Goal: Information Seeking & Learning: Understand process/instructions

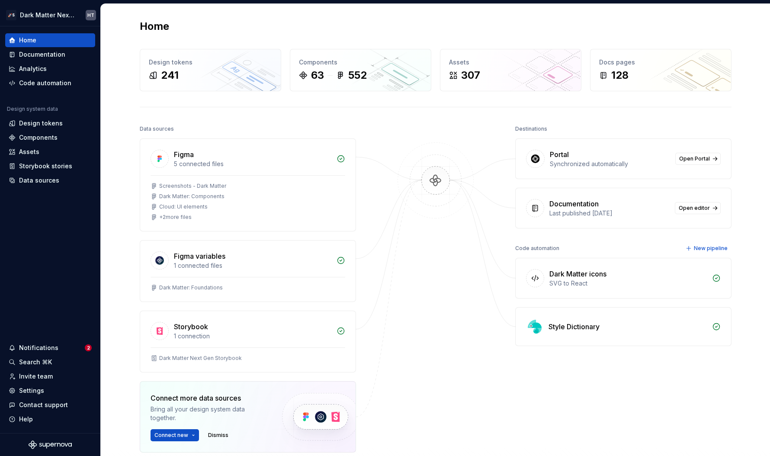
click at [441, 173] on img at bounding box center [436, 189] width 84 height 94
click at [425, 174] on img at bounding box center [436, 189] width 84 height 94
click at [57, 51] on div "Documentation" at bounding box center [42, 54] width 46 height 9
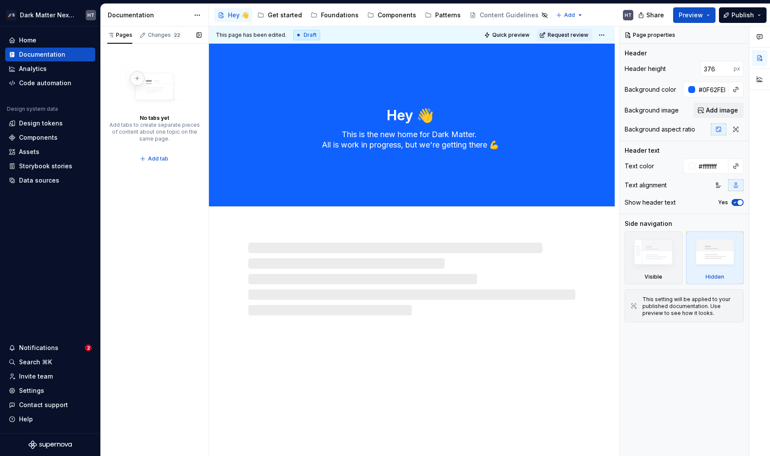
click at [199, 35] on button "button" at bounding box center [199, 35] width 12 height 12
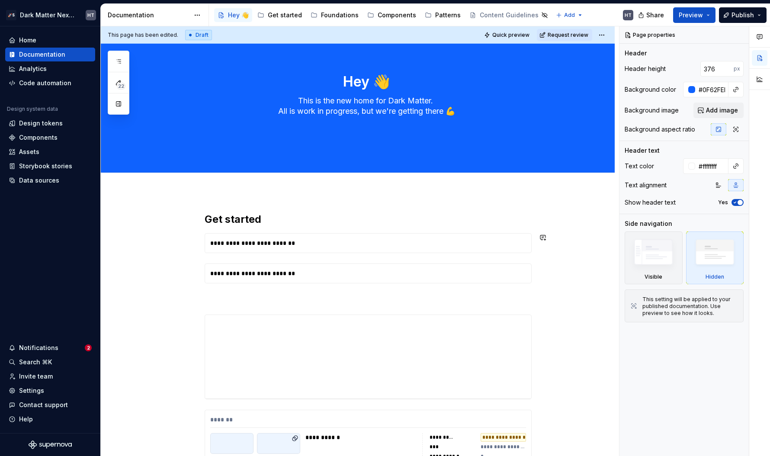
scroll to position [35, 0]
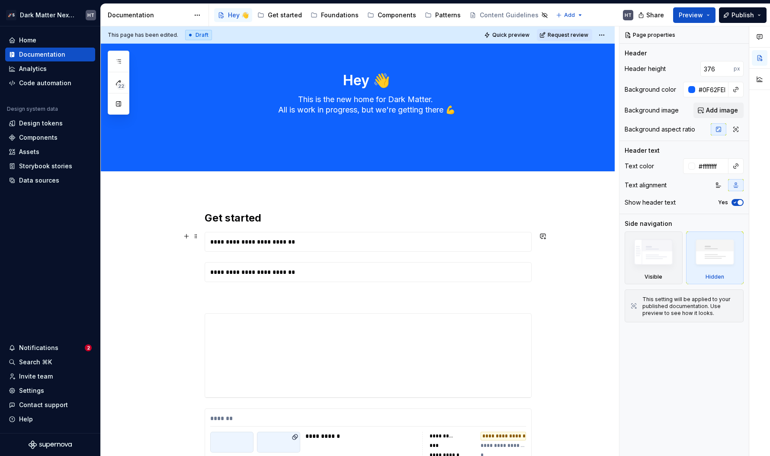
click at [337, 244] on div "**********" at bounding box center [368, 241] width 326 height 19
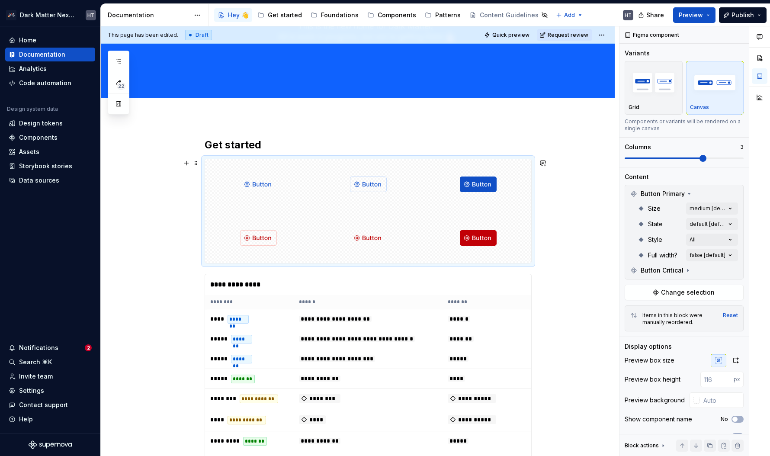
scroll to position [125, 0]
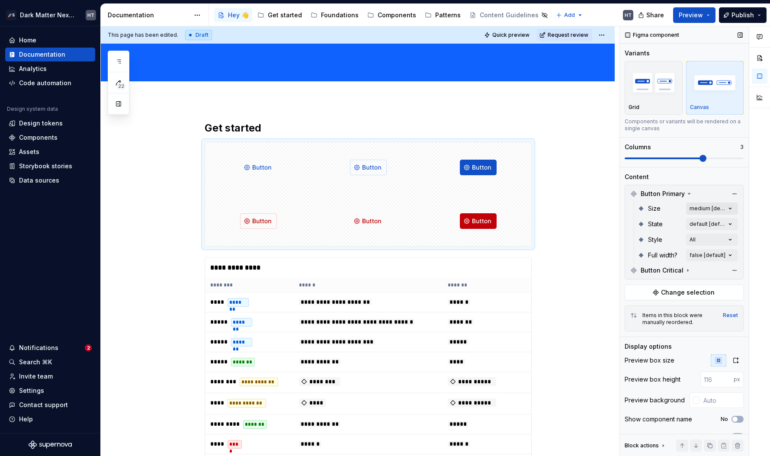
click at [703, 208] on div "Comments Open comments No comments yet Select ‘Comment’ from the block context …" at bounding box center [694, 241] width 151 height 430
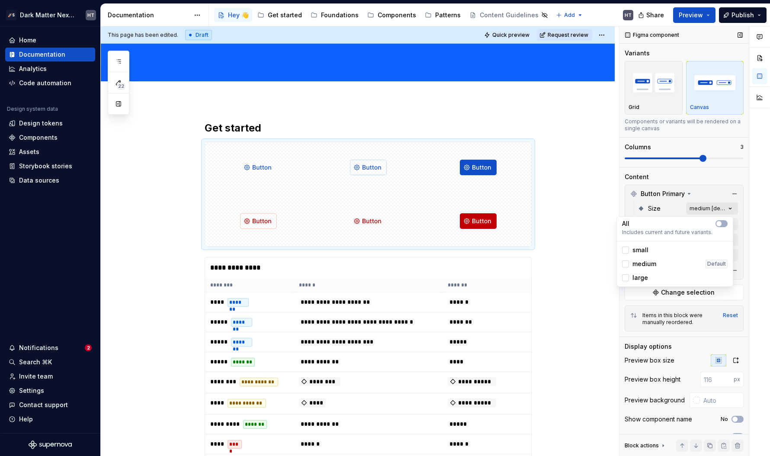
click at [703, 208] on div "Comments Open comments No comments yet Select ‘Comment’ from the block context …" at bounding box center [694, 241] width 151 height 430
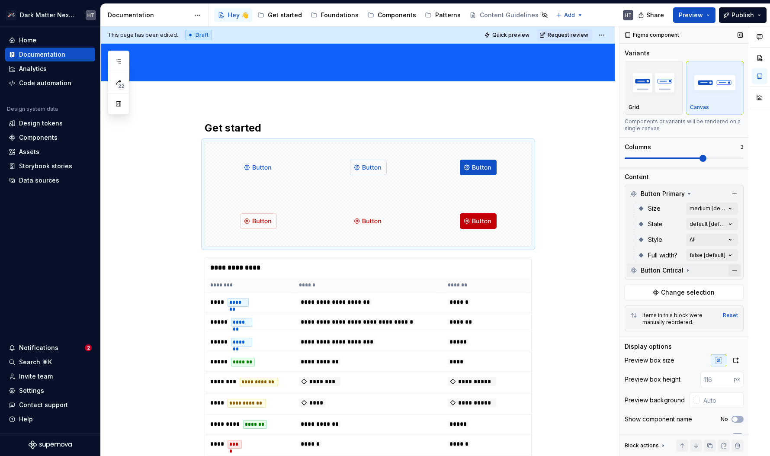
click at [730, 272] on button "button" at bounding box center [734, 270] width 12 height 12
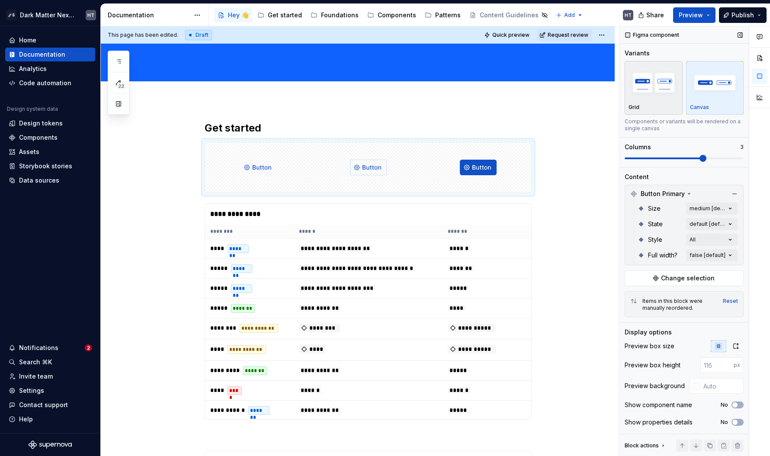
click at [661, 88] on img "button" at bounding box center [653, 83] width 50 height 32
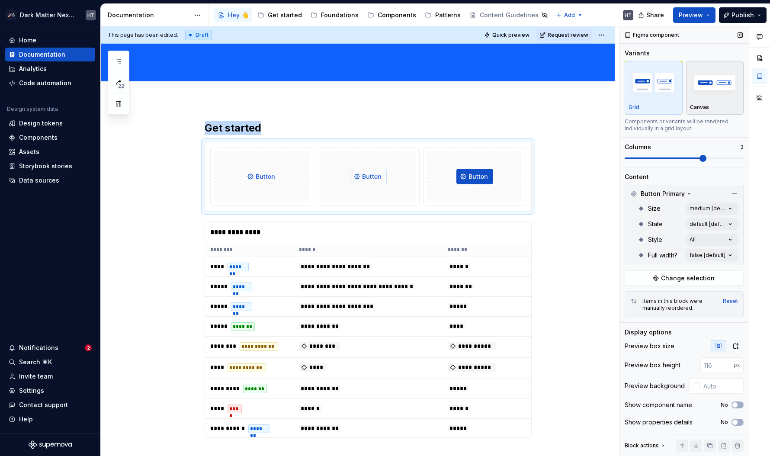
click at [718, 100] on div "Canvas" at bounding box center [715, 88] width 50 height 46
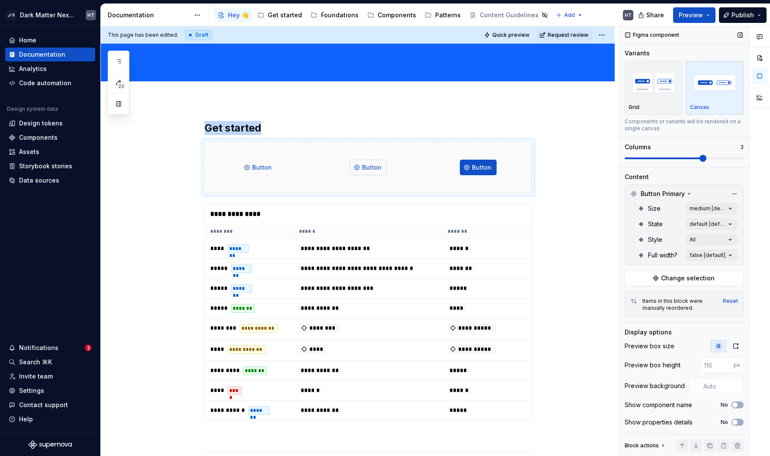
scroll to position [19, 0]
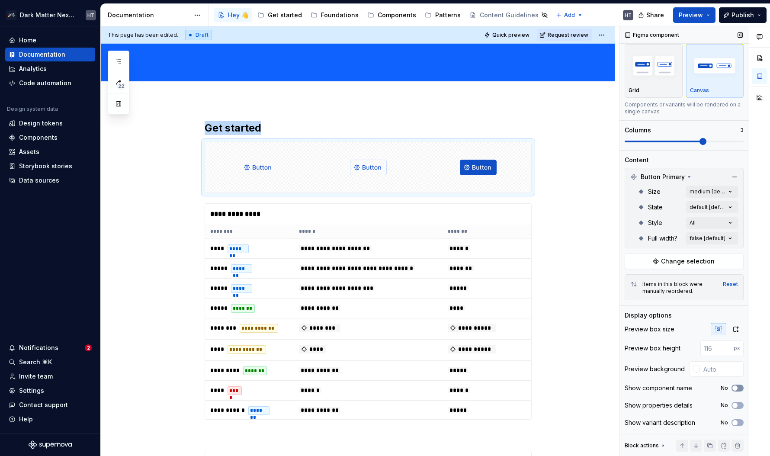
click at [735, 388] on button "No" at bounding box center [737, 388] width 12 height 7
click at [731, 388] on icon "button" at bounding box center [734, 387] width 7 height 5
type textarea "*"
click at [48, 37] on div "Home" at bounding box center [50, 40] width 83 height 9
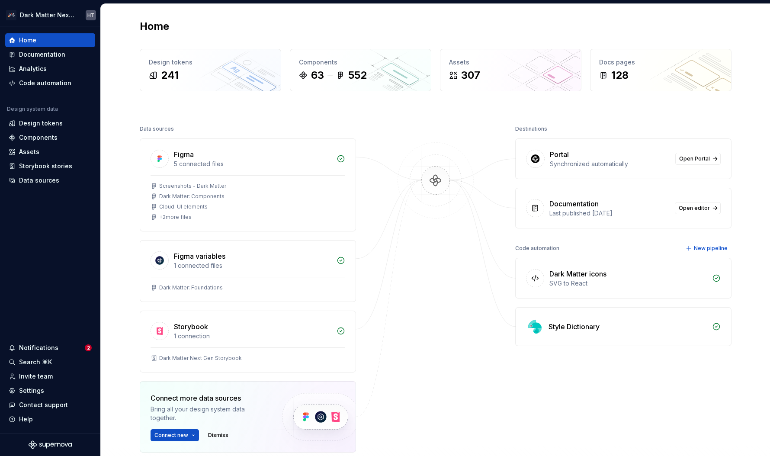
click at [449, 208] on img at bounding box center [436, 189] width 84 height 94
click at [427, 168] on img at bounding box center [436, 189] width 84 height 94
